Goal: Task Accomplishment & Management: Manage account settings

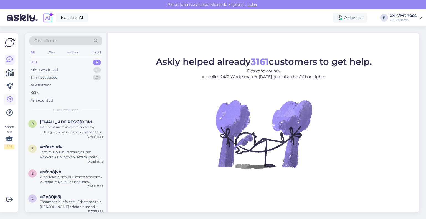
click at [8, 100] on icon at bounding box center [9, 99] width 7 height 7
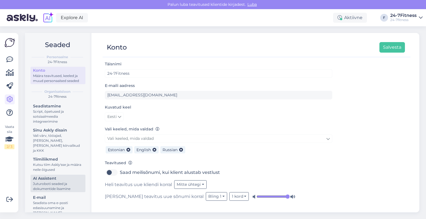
click at [53, 180] on div "AI Assistent" at bounding box center [58, 179] width 50 height 6
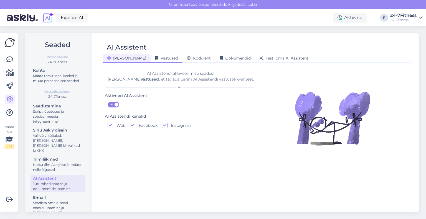
click at [155, 59] on span "Vastused" at bounding box center [166, 58] width 23 height 5
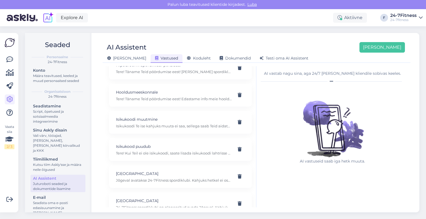
scroll to position [1508, 0]
click at [172, 150] on p "Jõgeval avatakse 24-7Fitness spordiklubi. Kahjuks hetkel ei oska me täpsemat in…" at bounding box center [174, 152] width 116 height 5
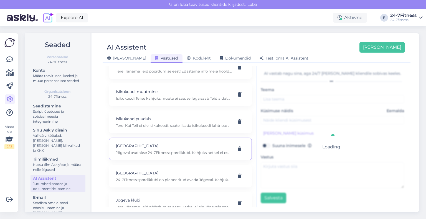
type input "[GEOGRAPHIC_DATA]"
type input "Kas Jõgeval avatakse spordiklubi?"
type textarea "Jõgeval avatakse 24-7Fitness spordiklubi. Kahjuks hetkel ei oska me täpsemat in…"
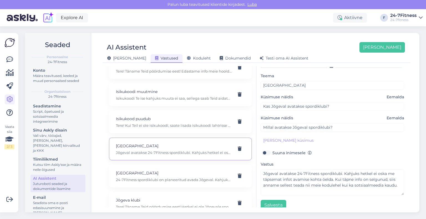
scroll to position [21, 0]
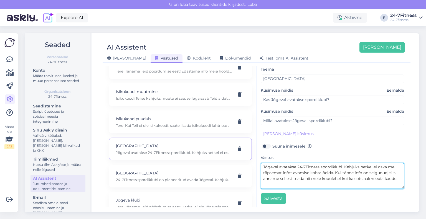
drag, startPoint x: 296, startPoint y: 183, endPoint x: 261, endPoint y: 168, distance: 37.8
click at [261, 168] on textarea "Jõgeval avatakse 24-7Fitness spordiklubi. Kahjuks hetkel ei oska me täpsemat in…" at bounding box center [332, 176] width 143 height 26
click at [308, 172] on textarea "Jõgeval avatakse 24-7Fitness spordiklubi. Kahjuks hetkel ei oska me täpsemat in…" at bounding box center [332, 176] width 143 height 26
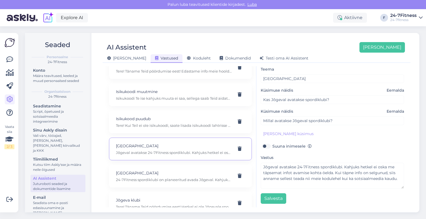
click at [315, 196] on div "Salvesta" at bounding box center [332, 198] width 143 height 11
